Goal: Information Seeking & Learning: Find specific page/section

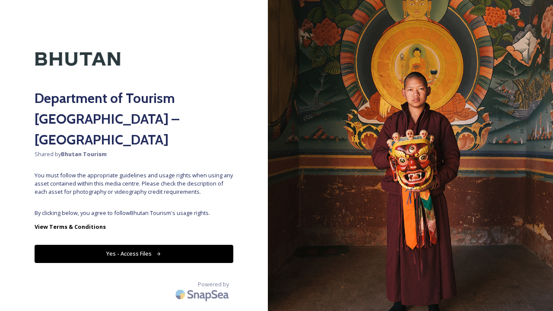
click at [161, 245] on button "Yes - Access Files" at bounding box center [134, 254] width 199 height 18
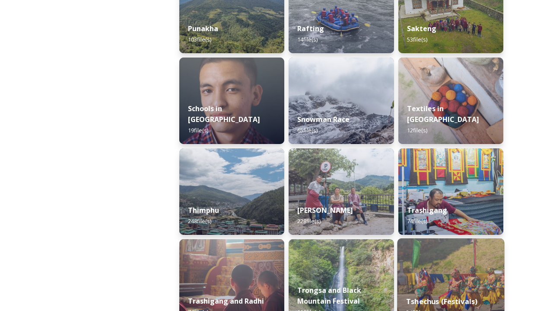
scroll to position [926, 0]
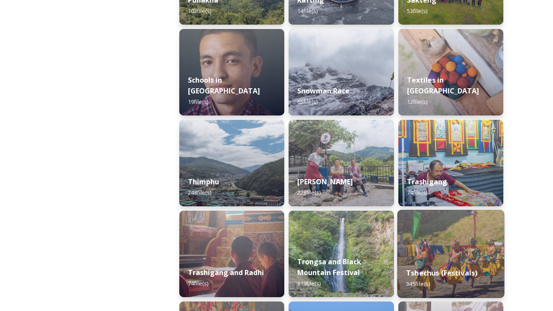
click at [426, 270] on strong "Tshechus (Festivals)" at bounding box center [441, 273] width 71 height 10
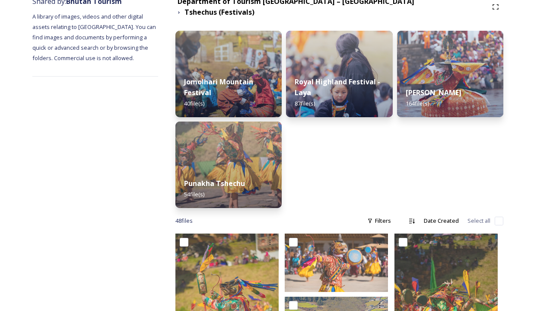
scroll to position [113, 0]
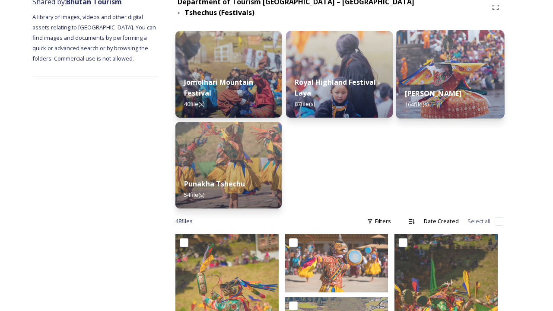
click at [480, 79] on div "Thimphu Tshechu 164 file(s)" at bounding box center [450, 98] width 108 height 39
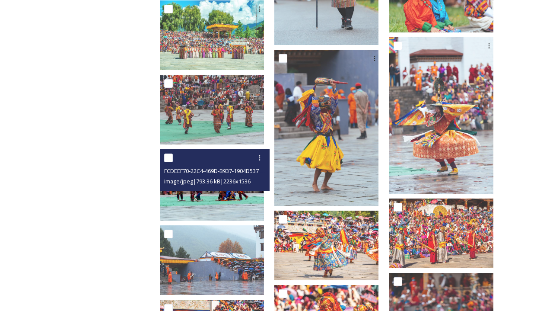
scroll to position [945, 0]
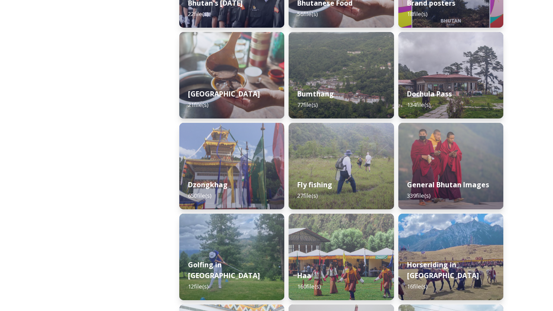
scroll to position [287, 0]
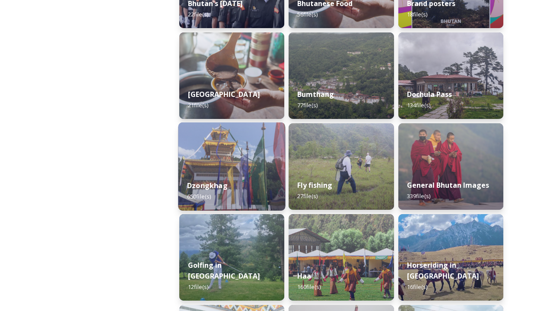
click at [240, 159] on img at bounding box center [231, 166] width 107 height 88
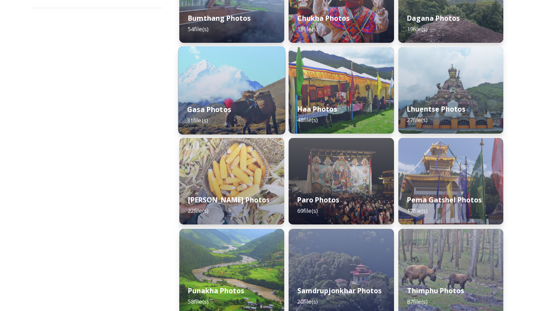
scroll to position [198, 0]
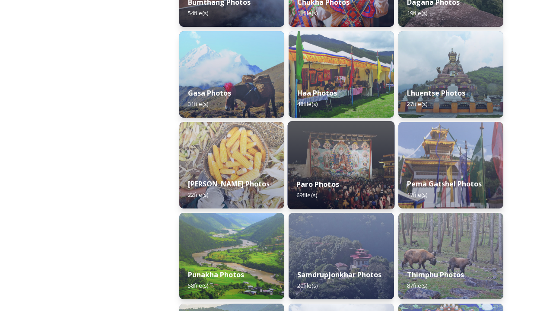
click at [334, 181] on strong "Paro Photos" at bounding box center [317, 184] width 43 height 10
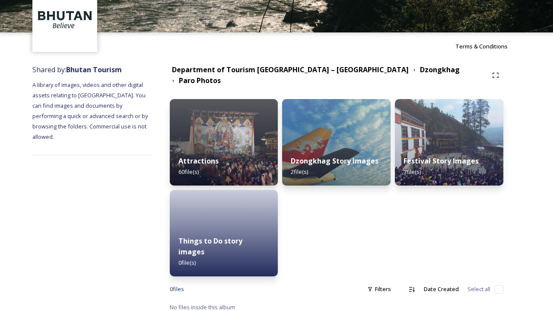
scroll to position [45, 0]
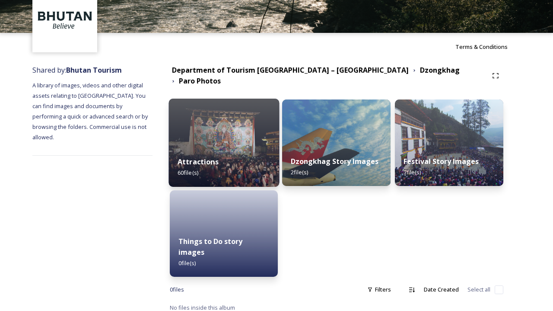
click at [262, 162] on div "Attractions 60 file(s)" at bounding box center [223, 166] width 111 height 39
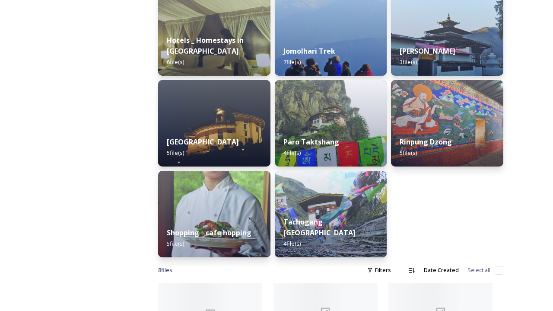
scroll to position [283, 0]
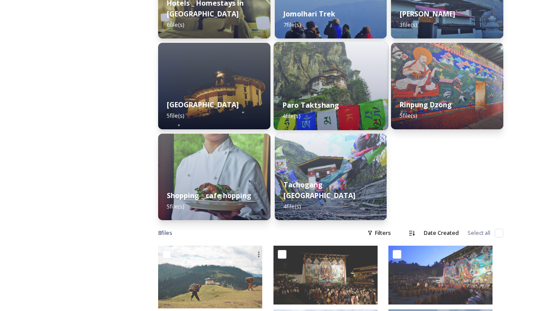
click at [330, 108] on strong "Paro Taktshang" at bounding box center [311, 105] width 57 height 10
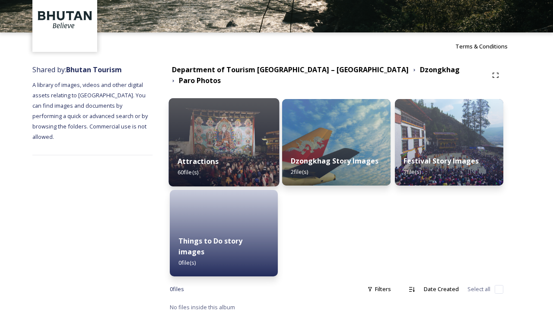
scroll to position [45, 0]
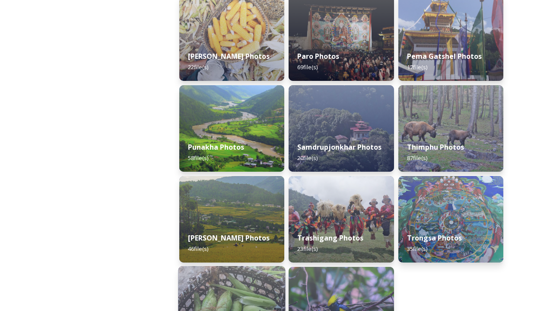
scroll to position [323, 0]
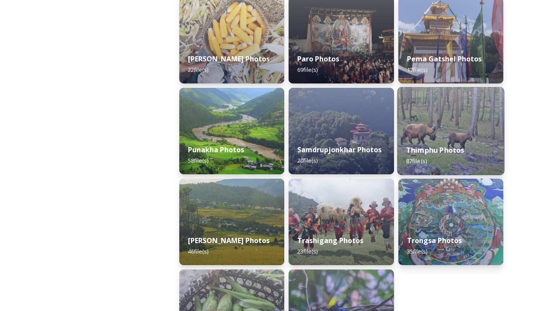
click at [460, 141] on div "Thimphu Photos 87 file(s)" at bounding box center [450, 155] width 107 height 39
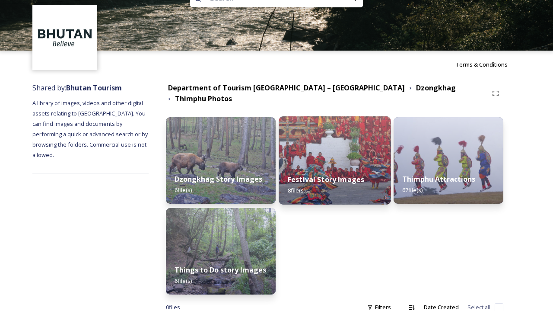
scroll to position [36, 0]
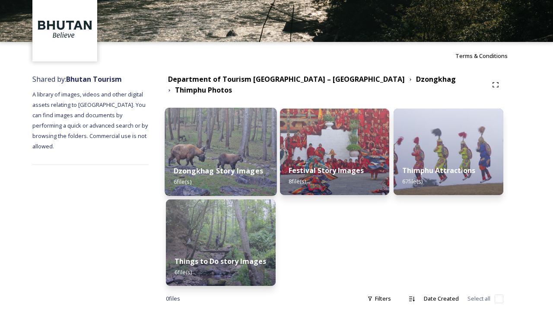
click at [235, 174] on div "Dzongkhag Story Images 6 file(s)" at bounding box center [221, 175] width 112 height 39
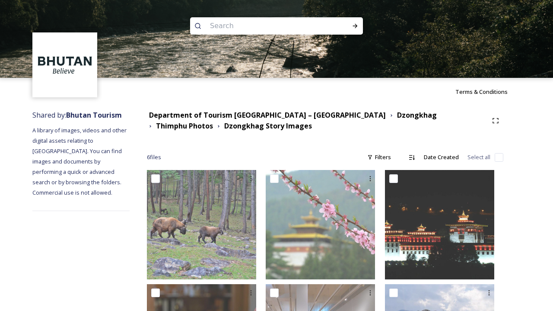
click at [254, 30] on input at bounding box center [265, 25] width 118 height 19
type input "gangtey"
click at [244, 30] on input at bounding box center [287, 25] width 104 height 19
click at [245, 29] on input at bounding box center [287, 25] width 104 height 19
click at [352, 26] on icon at bounding box center [355, 25] width 7 height 7
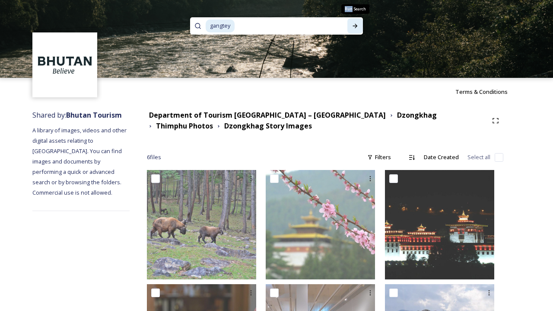
click at [352, 26] on icon at bounding box center [355, 25] width 7 height 7
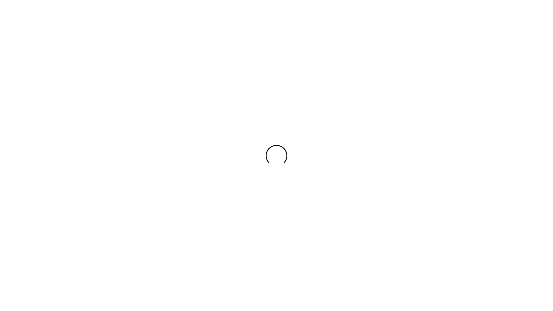
click at [352, 26] on div at bounding box center [276, 155] width 553 height 311
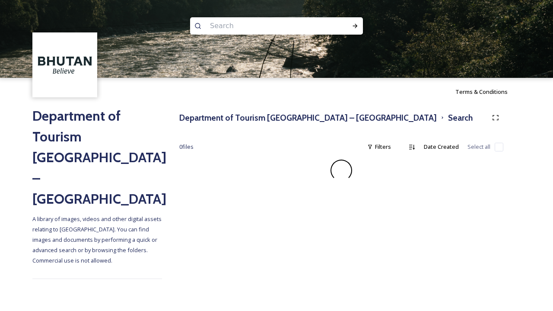
click at [302, 25] on input at bounding box center [265, 25] width 118 height 19
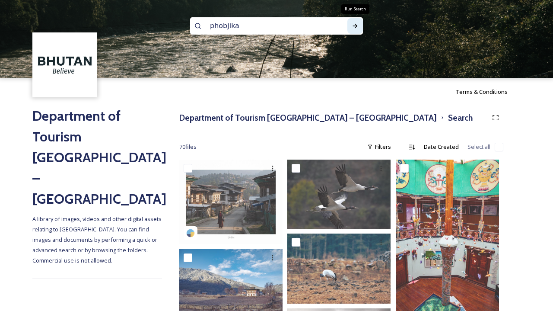
click at [353, 29] on icon at bounding box center [355, 25] width 7 height 7
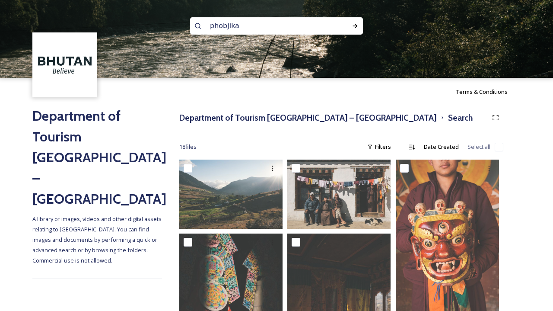
click at [327, 28] on div "phobjika" at bounding box center [276, 25] width 173 height 17
click at [280, 23] on input "phobjika" at bounding box center [265, 25] width 118 height 19
type input "p"
type input "takshang"
click at [353, 25] on icon at bounding box center [355, 25] width 7 height 7
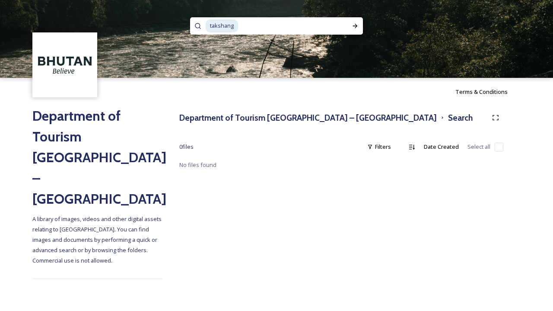
click at [241, 24] on input at bounding box center [290, 25] width 102 height 19
type input "t"
type input "a"
type input "paro"
click at [354, 27] on icon at bounding box center [355, 25] width 7 height 7
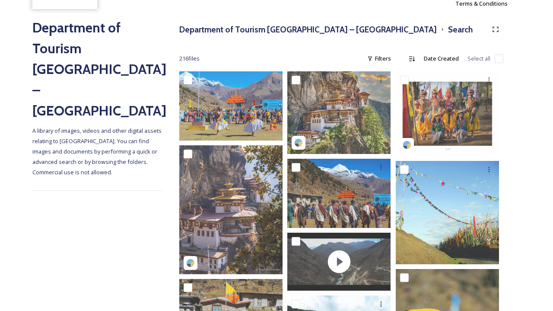
scroll to position [102, 0]
